Goal: Find specific page/section: Find specific page/section

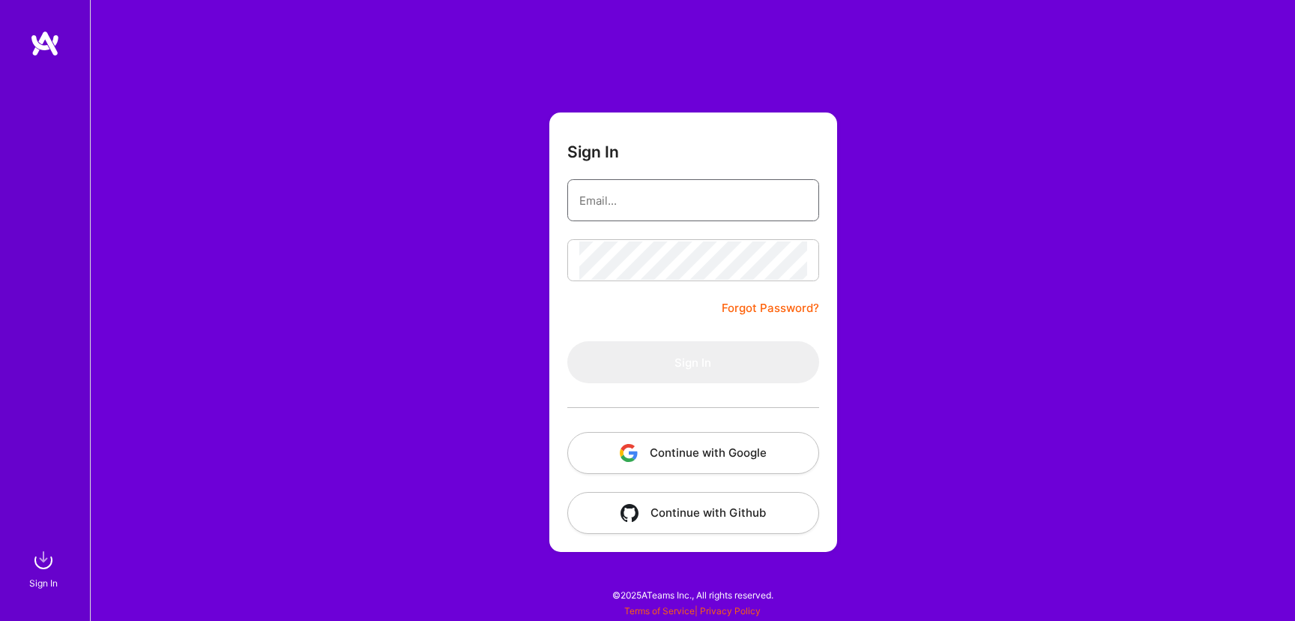
type input "[PERSON_NAME][EMAIL_ADDRESS][DOMAIN_NAME]"
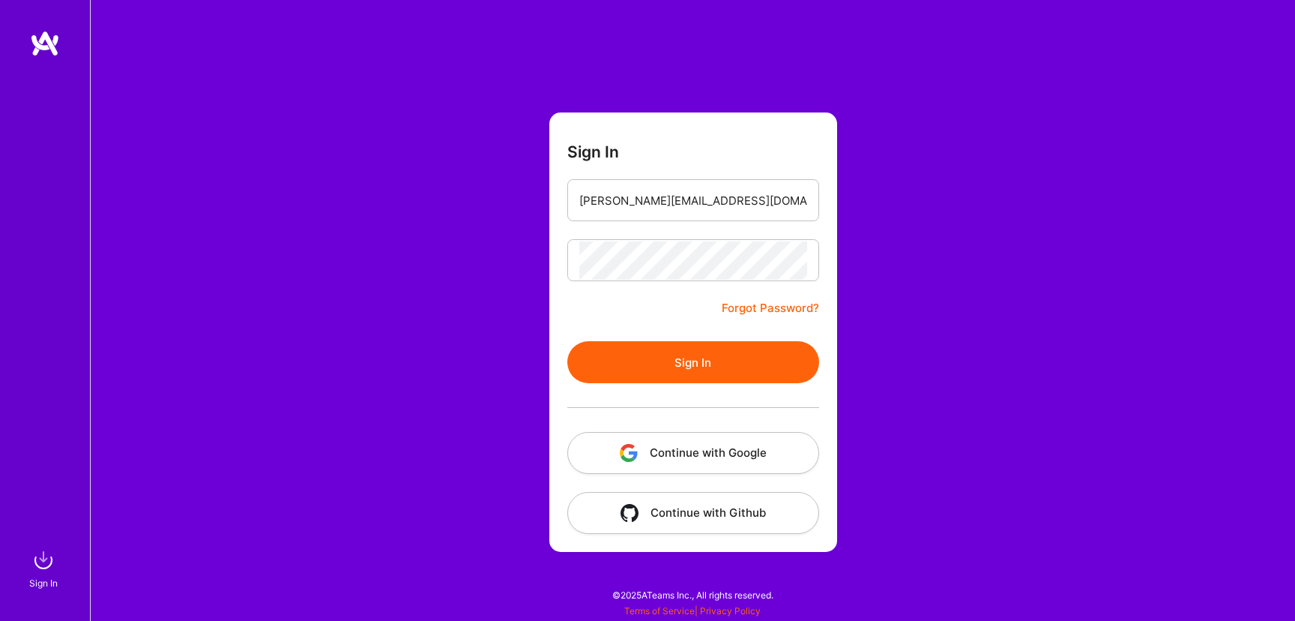
click at [744, 364] on button "Sign In" at bounding box center [693, 362] width 252 height 42
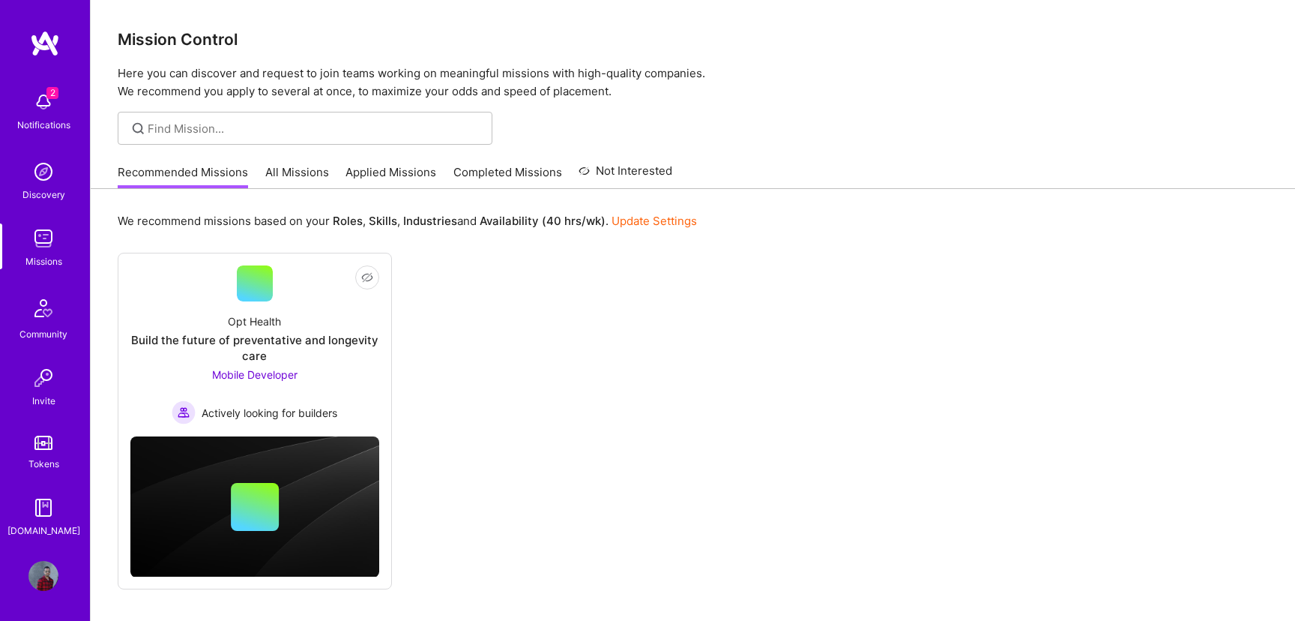
click at [48, 258] on div "Missions" at bounding box center [43, 261] width 37 height 16
click at [52, 172] on img at bounding box center [43, 172] width 30 height 30
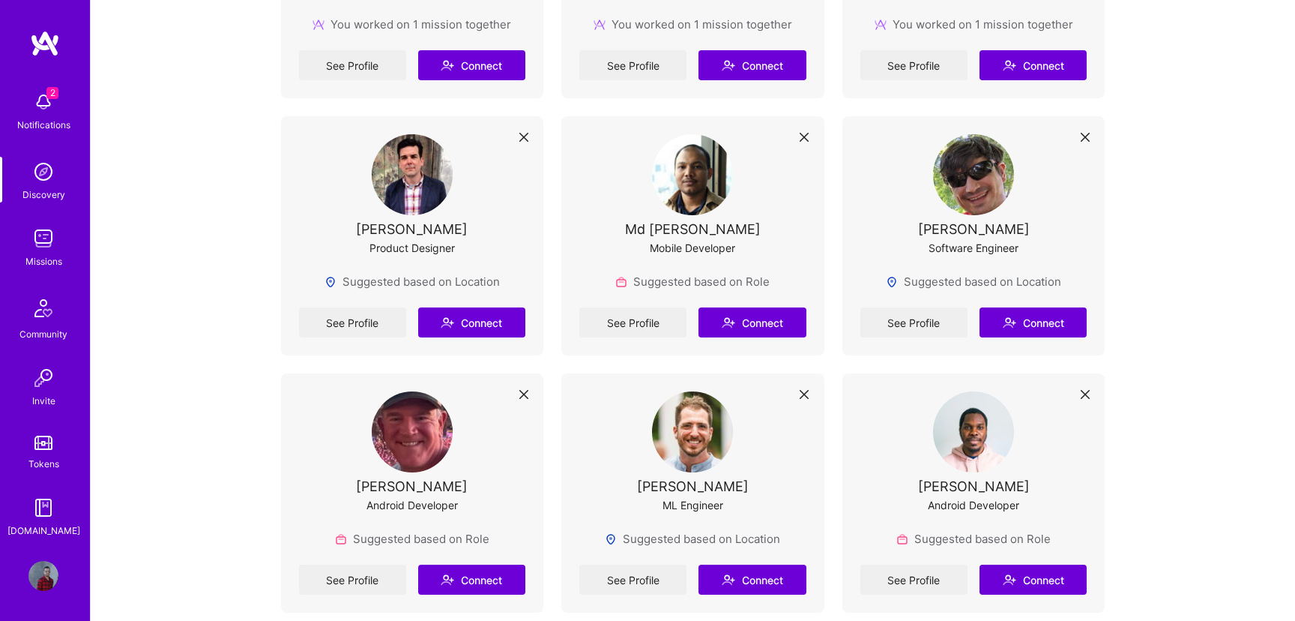
scroll to position [1260, 0]
